Goal: Task Accomplishment & Management: Use online tool/utility

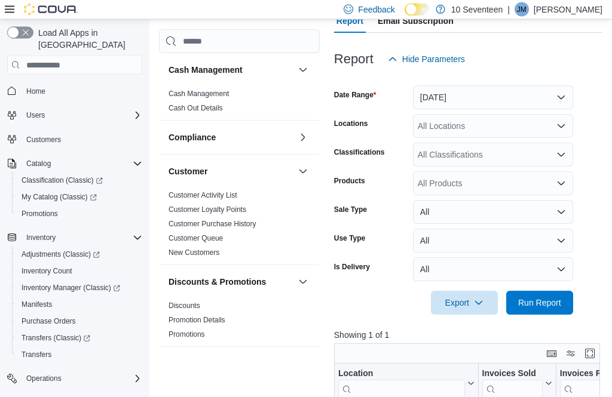
scroll to position [132, 0]
click at [552, 306] on span "Run Report" at bounding box center [539, 303] width 43 height 12
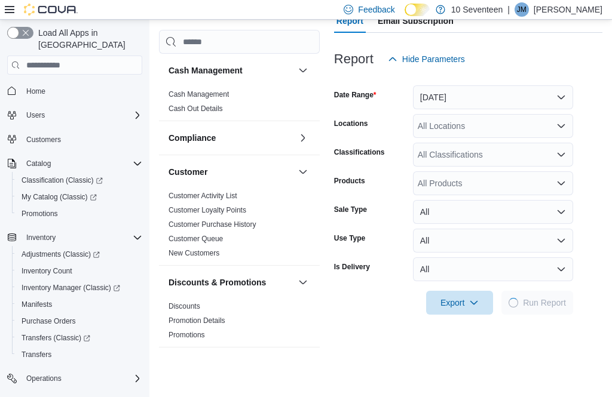
scroll to position [107, 0]
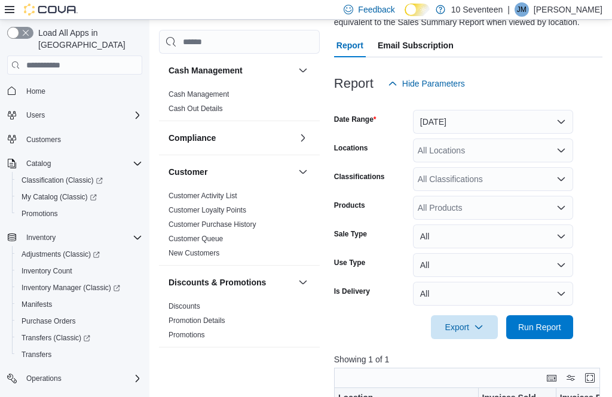
click at [545, 330] on span "Run Report" at bounding box center [539, 327] width 43 height 12
click at [551, 333] on span "Run Report" at bounding box center [539, 327] width 43 height 12
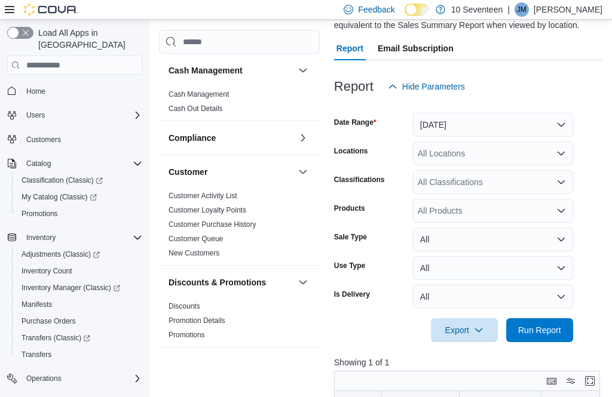
scroll to position [97, 0]
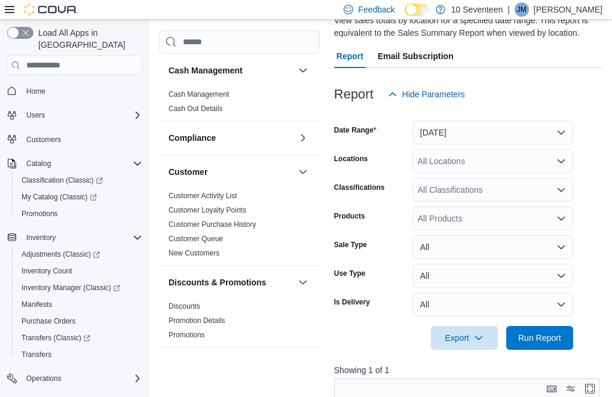
click at [213, 198] on link "Customer Activity List" at bounding box center [202, 196] width 69 height 8
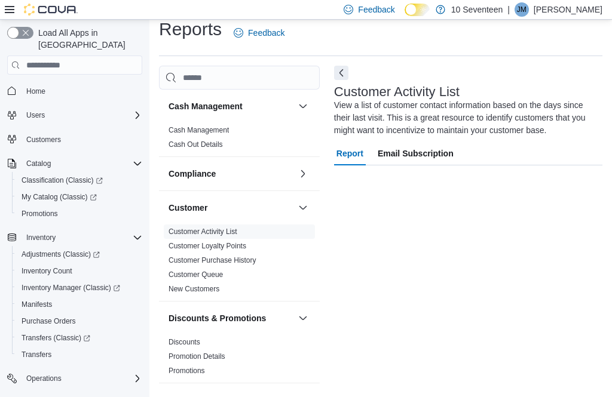
scroll to position [42, 0]
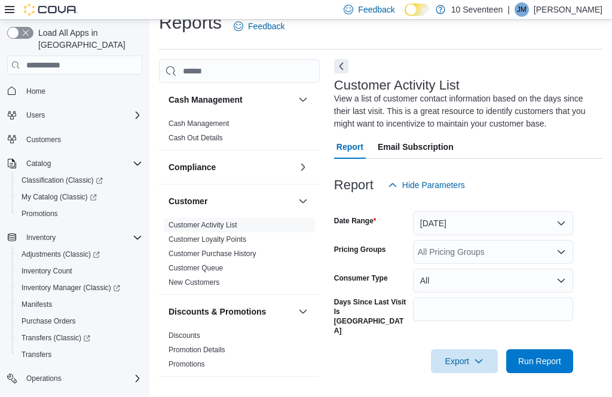
click at [555, 211] on button "[DATE]" at bounding box center [493, 223] width 160 height 24
click at [547, 349] on span "Run Report" at bounding box center [539, 361] width 53 height 24
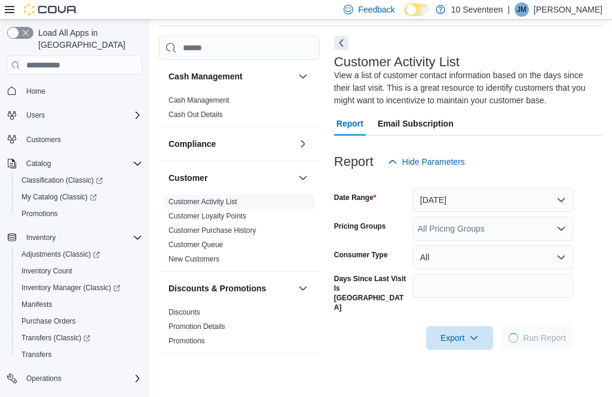
click at [534, 207] on button "[DATE]" at bounding box center [493, 200] width 160 height 24
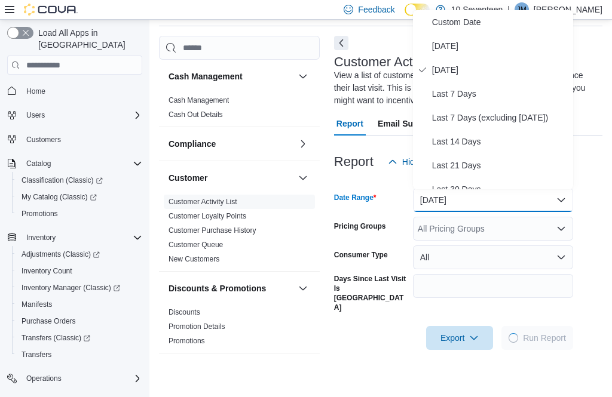
click at [510, 47] on span "[DATE]" at bounding box center [500, 46] width 136 height 14
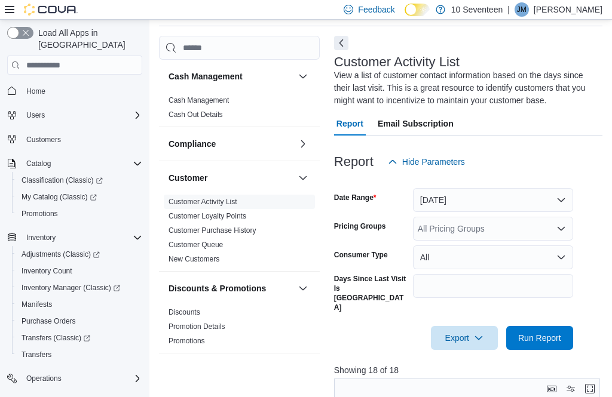
click at [543, 332] on span "Run Report" at bounding box center [539, 338] width 43 height 12
click at [535, 330] on span "Run Report" at bounding box center [539, 338] width 53 height 24
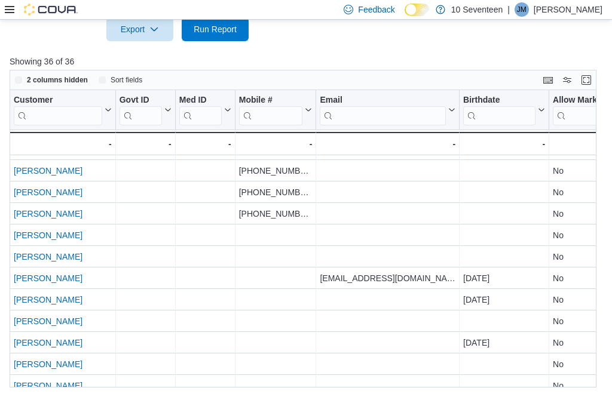
scroll to position [352, 0]
